Goal: Task Accomplishment & Management: Use online tool/utility

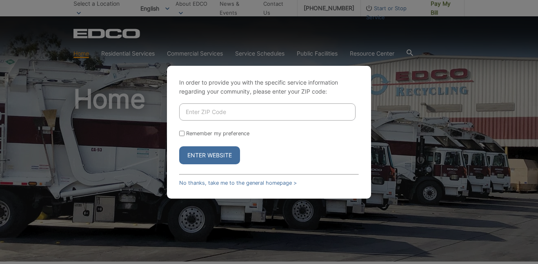
click at [210, 115] on input "Enter ZIP Code" at bounding box center [267, 111] width 176 height 17
type input "92028"
click at [195, 160] on button "Enter Website" at bounding box center [209, 155] width 61 height 18
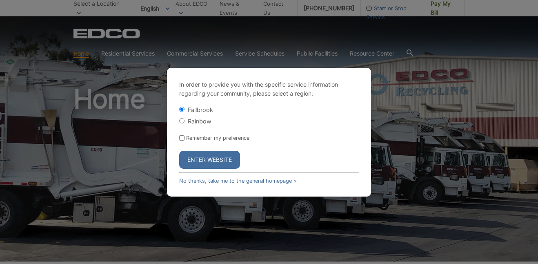
click at [195, 160] on button "Enter Website" at bounding box center [209, 160] width 61 height 18
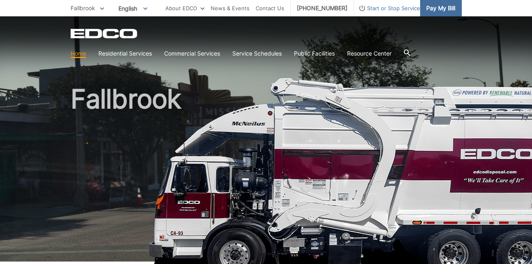
click at [435, 11] on span "Pay My Bill" at bounding box center [440, 8] width 29 height 9
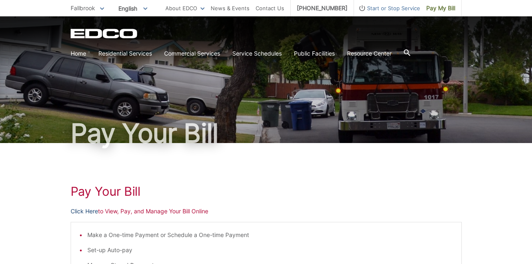
click at [89, 211] on link "Click Here" at bounding box center [84, 211] width 27 height 9
